Goal: Use online tool/utility: Utilize a website feature to perform a specific function

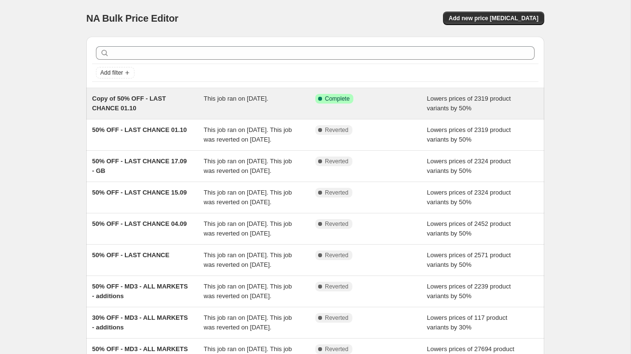
click at [146, 99] on span "Copy of 50% OFF - LAST CHANCE 01.10" at bounding box center [129, 103] width 74 height 17
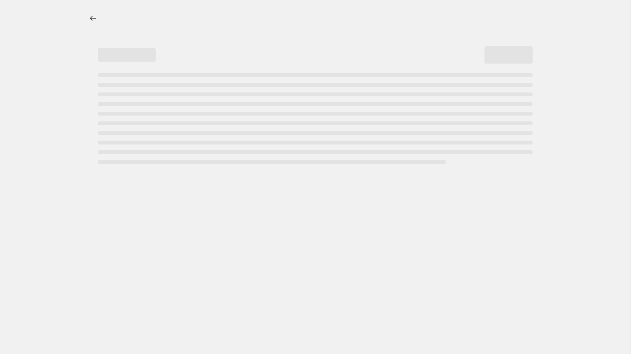
select select "percentage"
select select "collection"
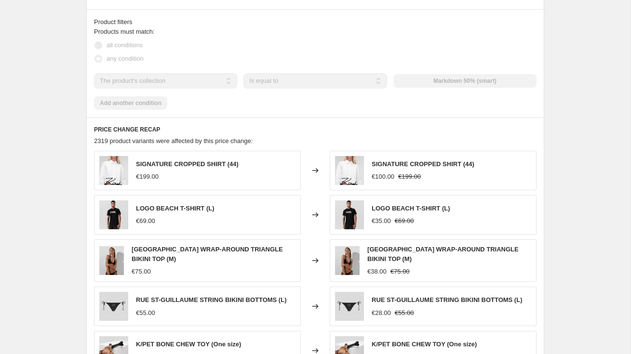
scroll to position [619, 0]
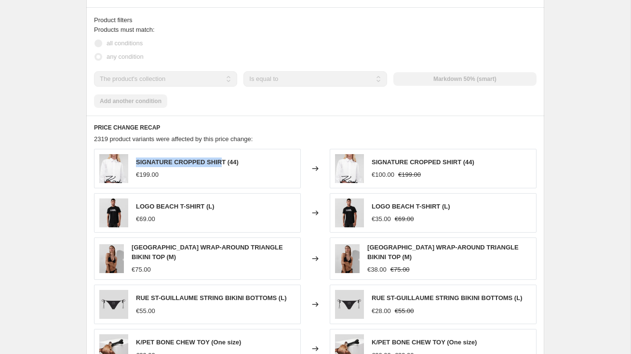
drag, startPoint x: 14, startPoint y: 168, endPoint x: 137, endPoint y: 164, distance: 122.9
click at [137, 164] on span "SIGNATURE CROPPED SHIRT (44)" at bounding box center [187, 161] width 103 height 7
copy span "SIGNATURE CROPPED SHIR"
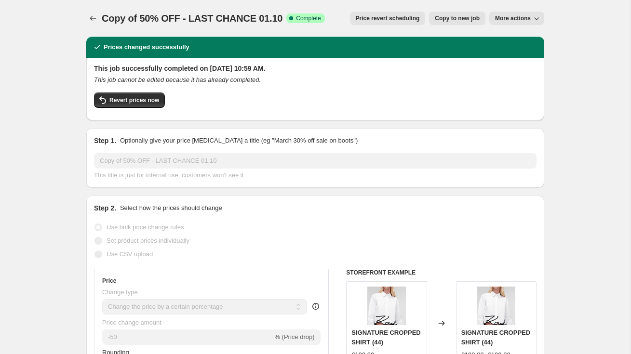
scroll to position [0, 0]
click at [94, 21] on icon "Price change jobs" at bounding box center [93, 18] width 10 height 10
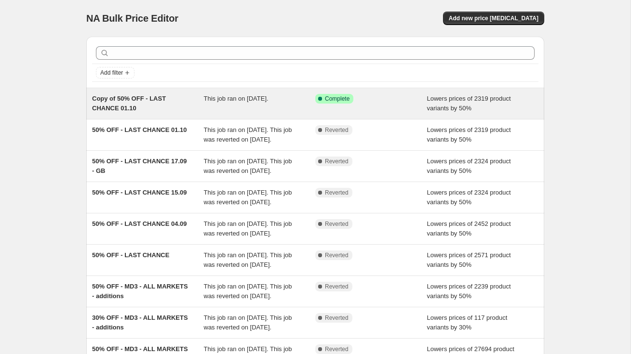
click at [421, 104] on div "Success Complete Complete" at bounding box center [371, 103] width 112 height 19
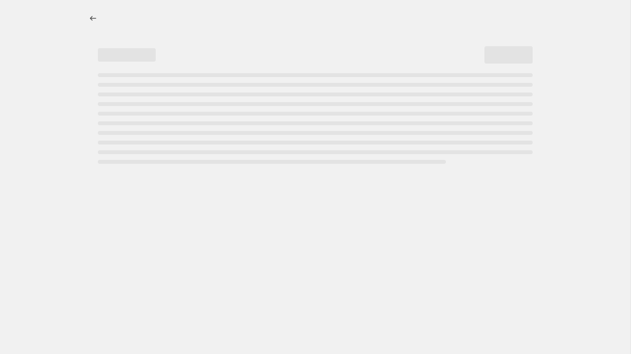
select select "percentage"
select select "collection"
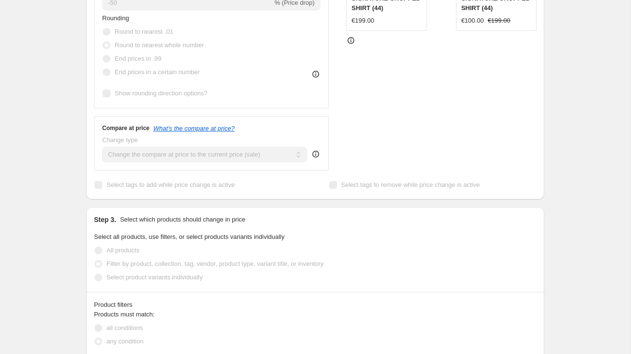
scroll to position [341, 0]
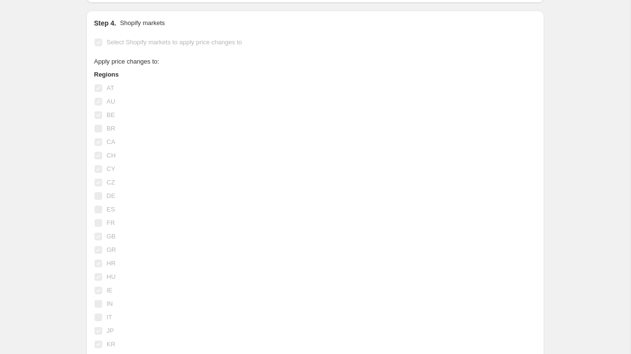
scroll to position [1033, 0]
